Goal: Check status: Check status

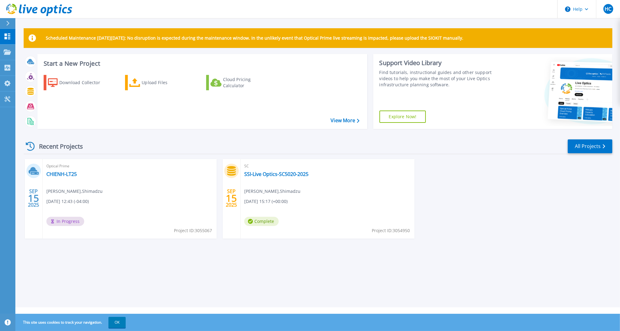
click at [480, 212] on div "SEP 15 2025 Optical Prime CHIENH-LT25 Homer Chien , Shimadzu 09/15/2025, 12:43 …" at bounding box center [316, 205] width 594 height 92
click at [59, 174] on link "CHIENH-LT25" at bounding box center [61, 174] width 30 height 6
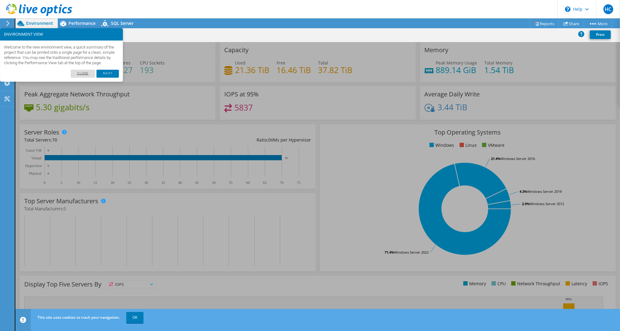
click at [88, 78] on link "Close" at bounding box center [83, 74] width 25 height 8
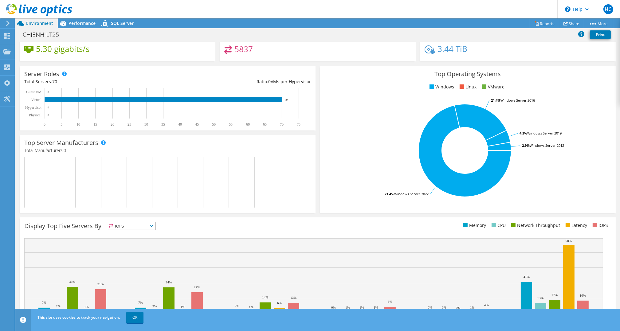
scroll to position [78, 0]
